Goal: Task Accomplishment & Management: Manage account settings

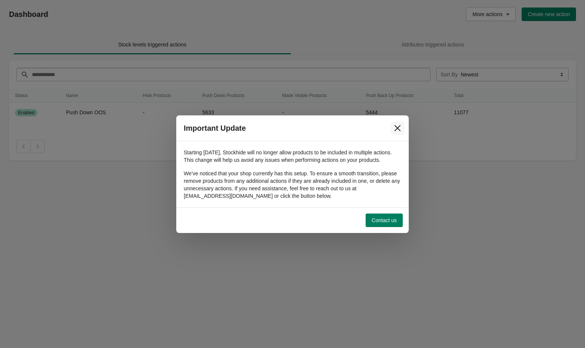
click at [397, 126] on icon "Close" at bounding box center [397, 127] width 7 height 7
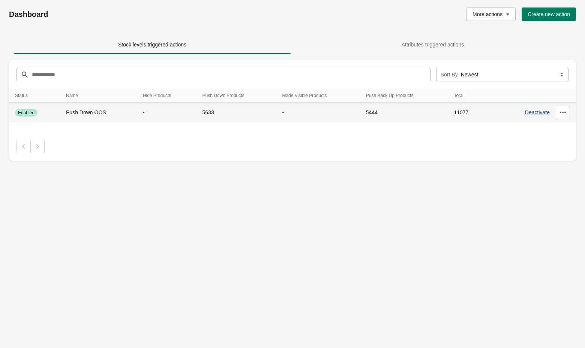
click at [528, 112] on span "Deactivate" at bounding box center [537, 112] width 25 height 6
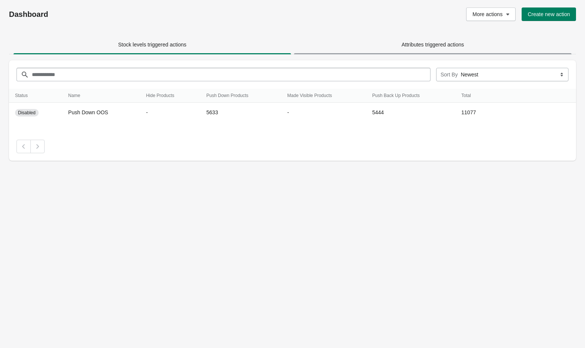
click at [360, 48] on span "Attributes triggered actions" at bounding box center [432, 44] width 277 height 13
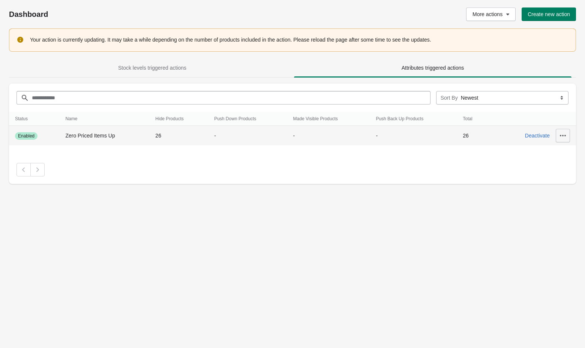
click at [560, 138] on icon "button" at bounding box center [562, 135] width 7 height 7
click at [555, 203] on span "Delete" at bounding box center [558, 201] width 34 height 7
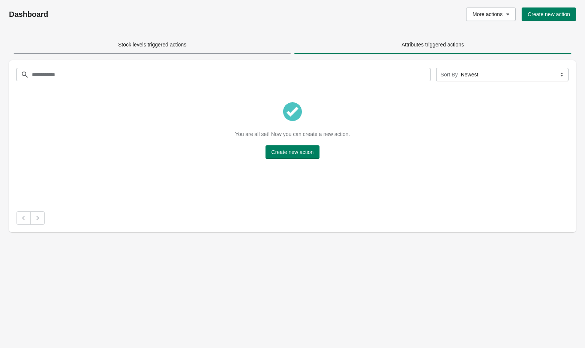
click at [164, 43] on span "Stock levels triggered actions" at bounding box center [152, 45] width 68 height 6
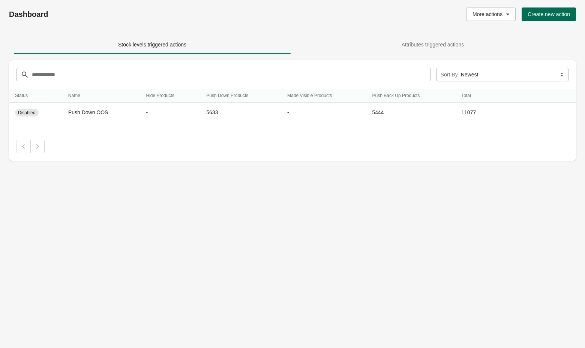
click at [539, 13] on span "Create new action" at bounding box center [549, 14] width 42 height 6
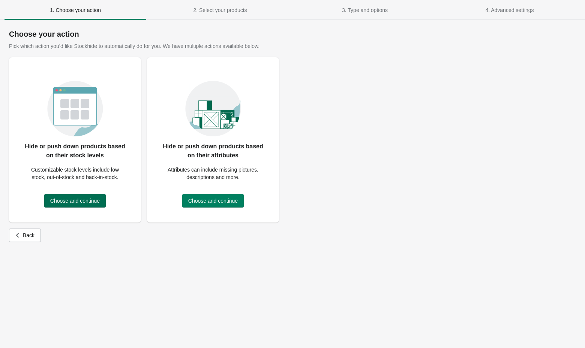
click at [87, 204] on button "Choose and continue" at bounding box center [74, 200] width 61 height 13
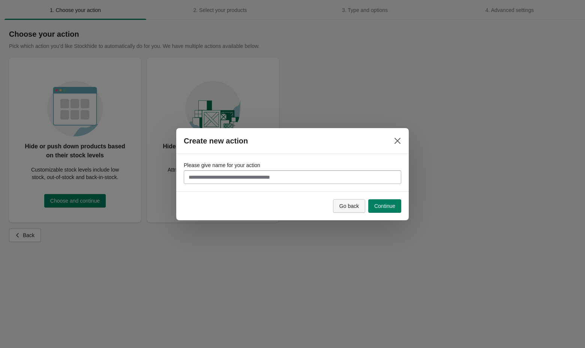
click at [348, 204] on span "Go back" at bounding box center [348, 206] width 19 height 6
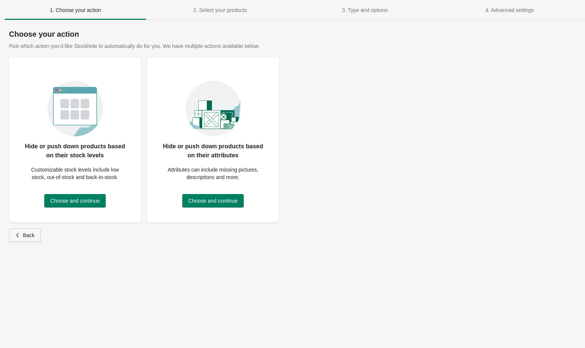
click at [31, 235] on span "Back" at bounding box center [29, 235] width 12 height 6
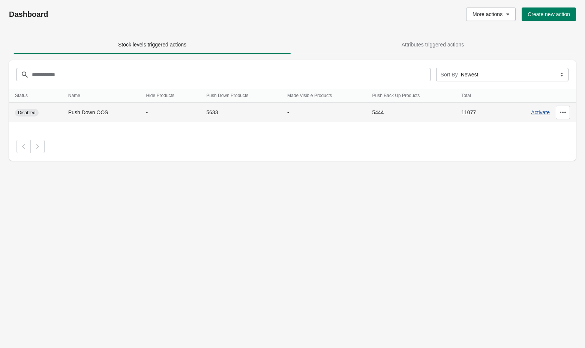
click at [535, 113] on span "Activate" at bounding box center [540, 112] width 19 height 6
click at [562, 113] on icon "button" at bounding box center [562, 112] width 7 height 7
click at [555, 131] on span "Update" at bounding box center [558, 131] width 34 height 7
click at [562, 116] on div at bounding box center [563, 112] width 14 height 13
